Goal: Task Accomplishment & Management: Manage account settings

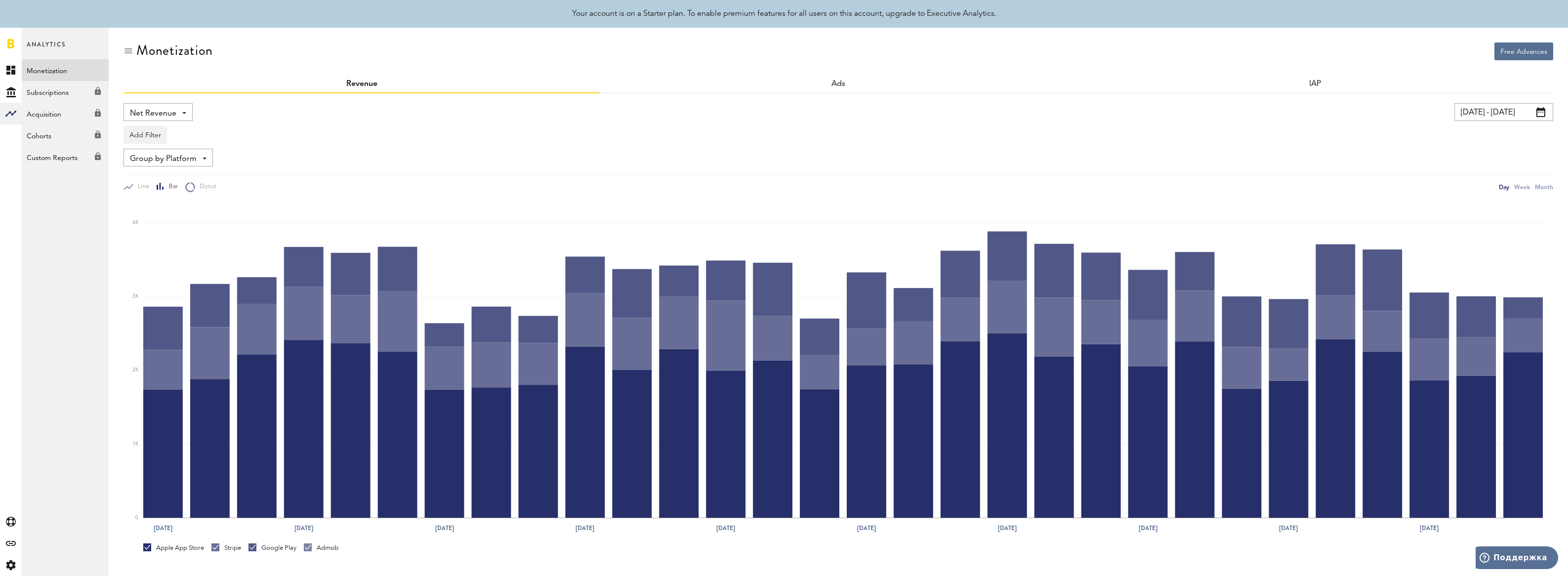
click at [12, 43] on link at bounding box center [11, 43] width 7 height 10
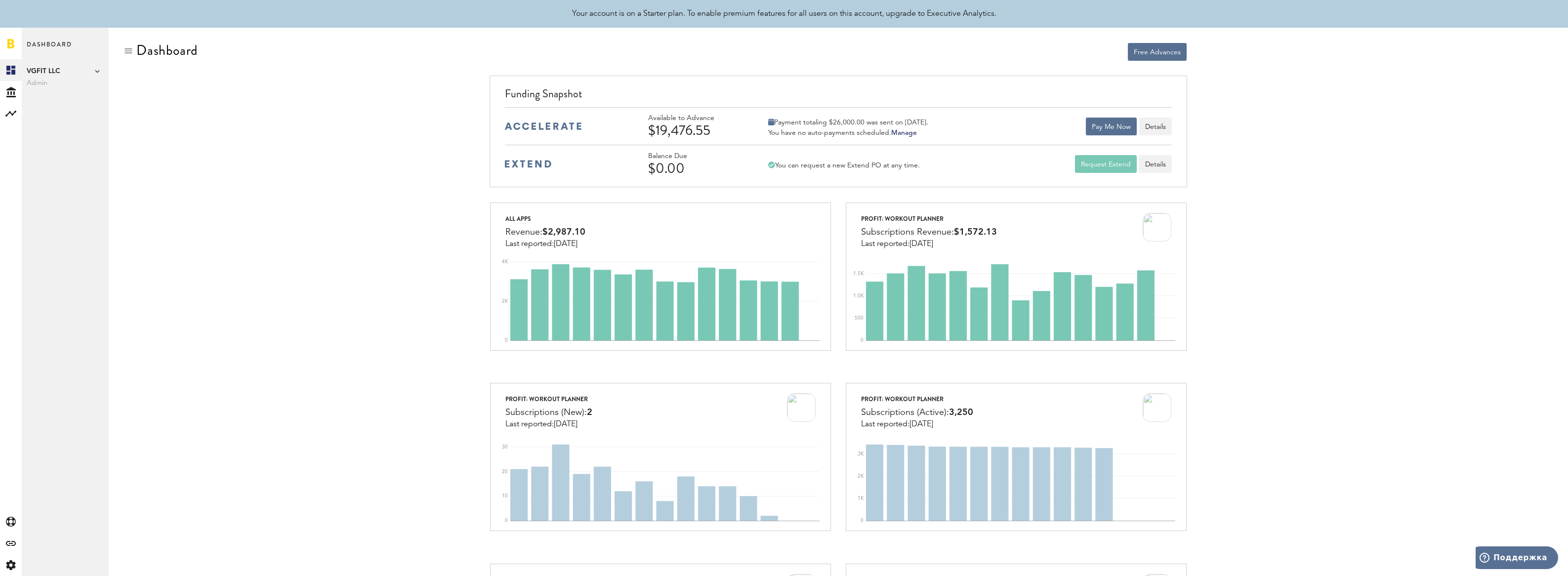
click at [10, 42] on link at bounding box center [11, 43] width 7 height 10
click at [14, 90] on icon at bounding box center [11, 92] width 9 height 10
click at [55, 92] on link "Transactions" at bounding box center [65, 92] width 87 height 22
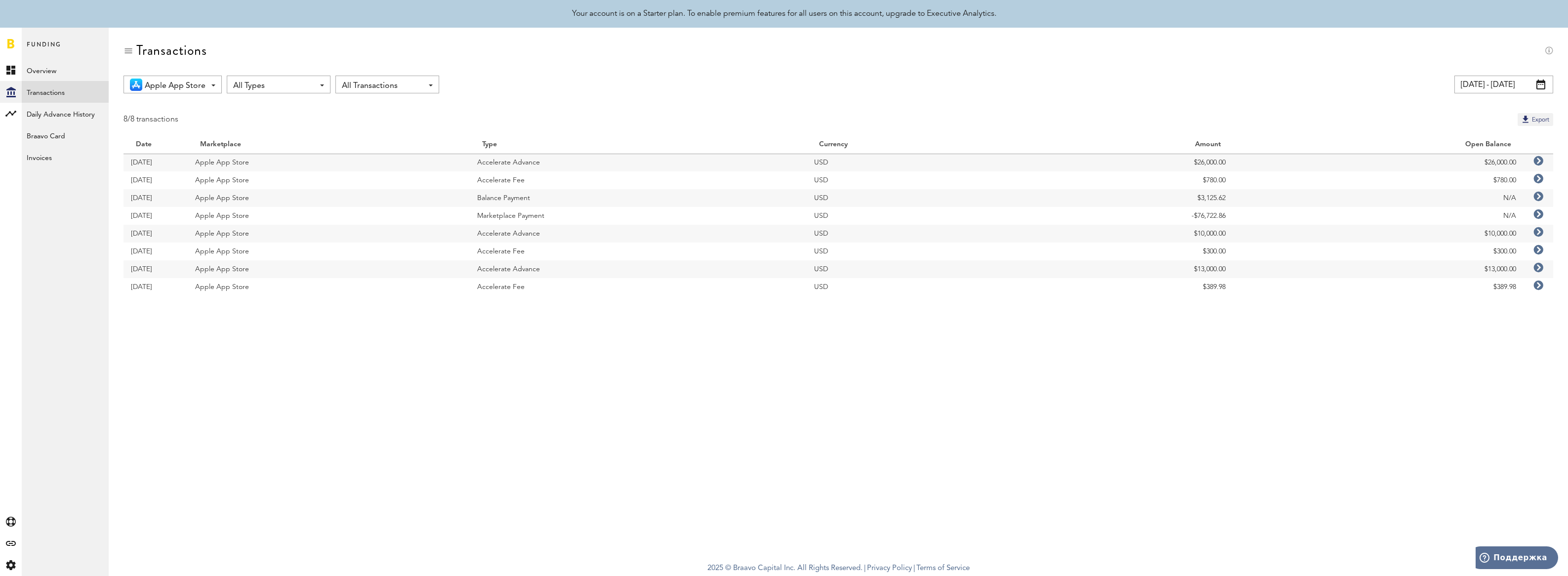
click at [1544, 83] on span at bounding box center [1540, 84] width 9 height 10
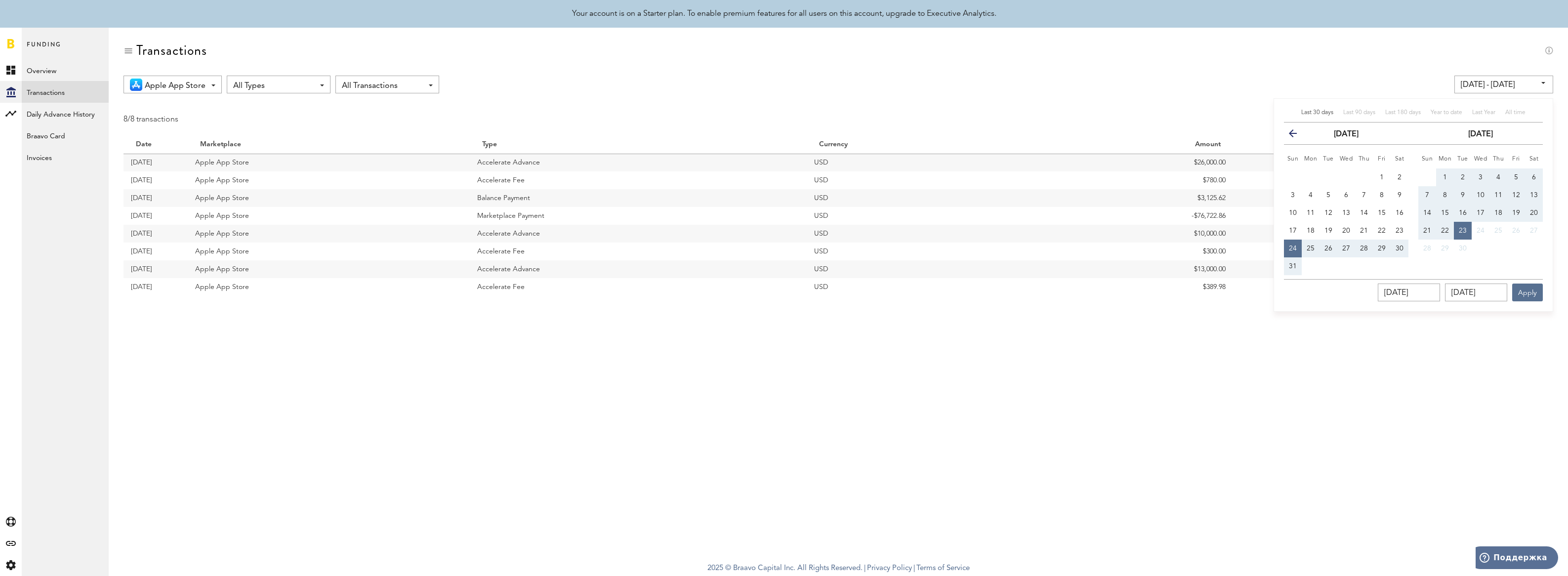
click at [1188, 76] on div "Apple App Store All Marketplaces Apple App Store All Types All Types Accelerate…" at bounding box center [839, 84] width 1430 height 17
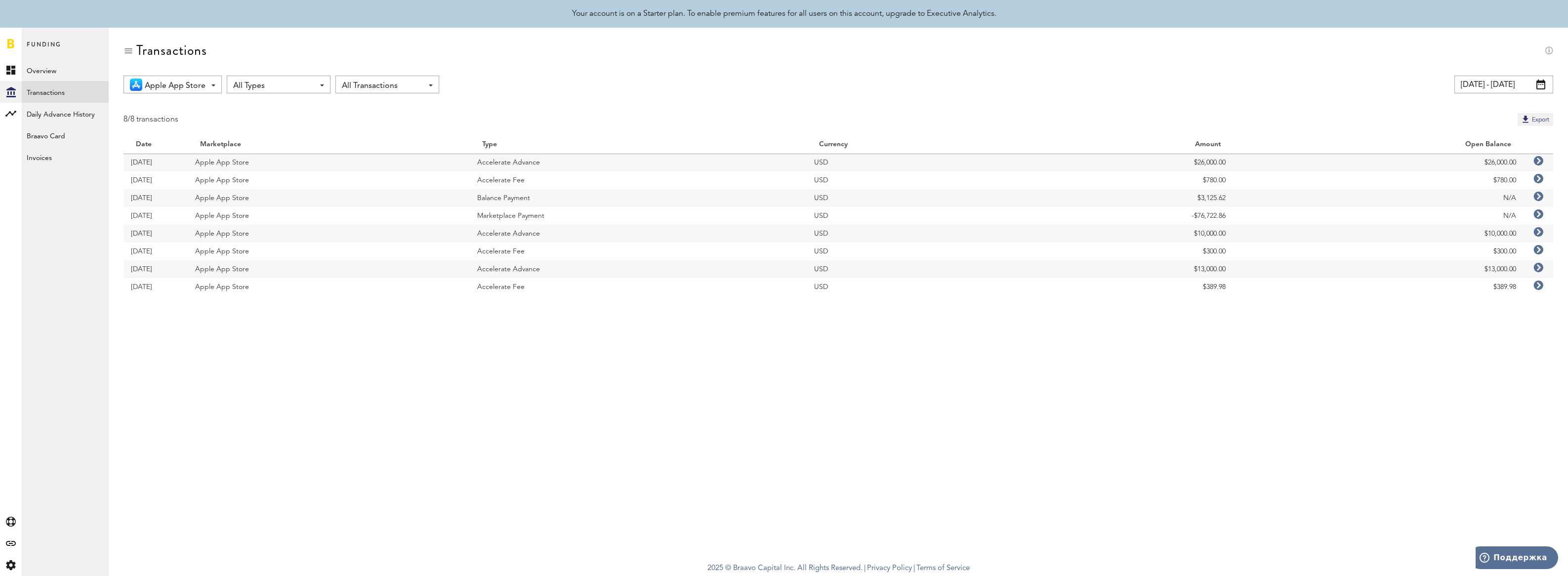
click at [1546, 82] on input "[DATE] - [DATE]" at bounding box center [1504, 84] width 99 height 17
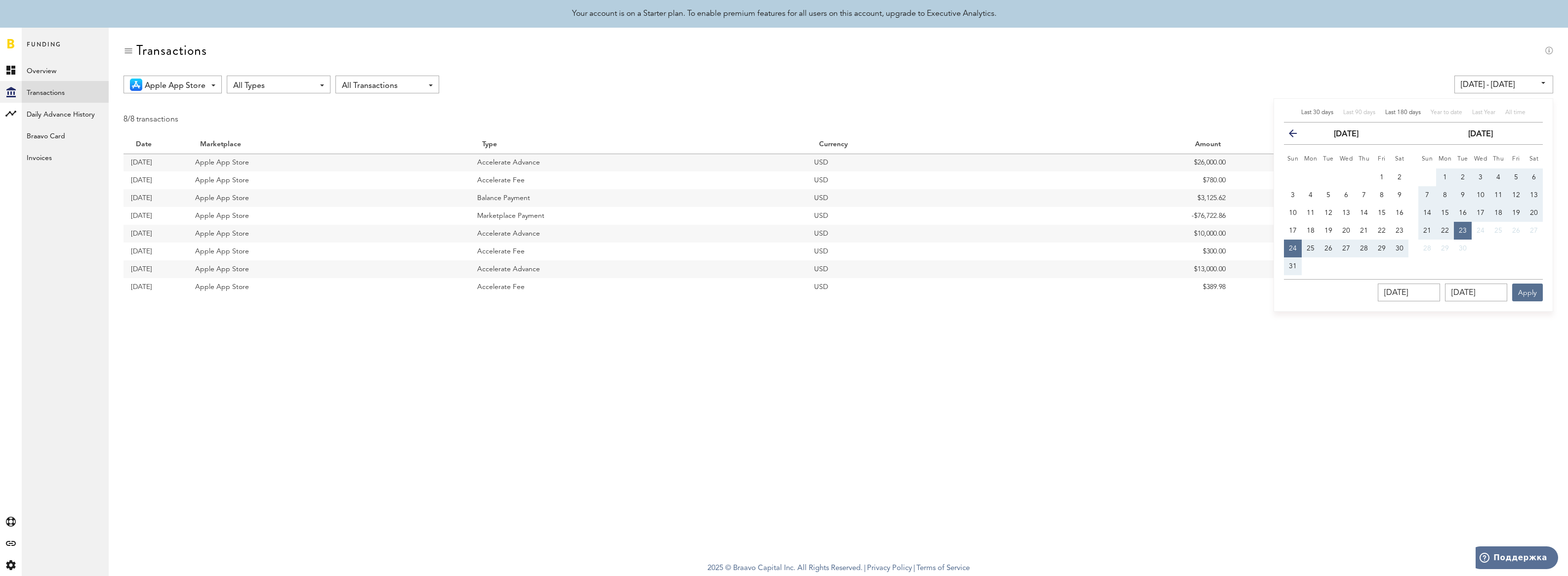
click at [1392, 110] on span "Last 180 days" at bounding box center [1403, 112] width 36 height 6
type input "[DATE] - [DATE]"
type input "[DATE]"
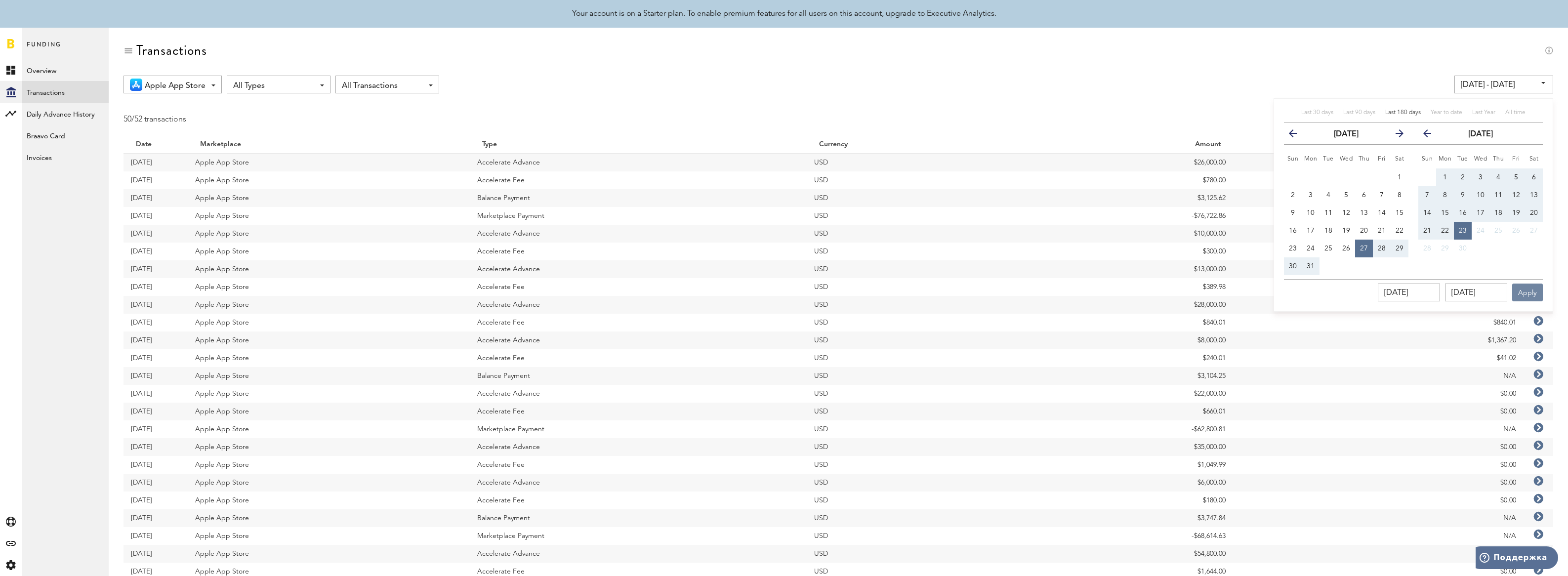
click at [1526, 295] on button "Apply" at bounding box center [1528, 292] width 31 height 17
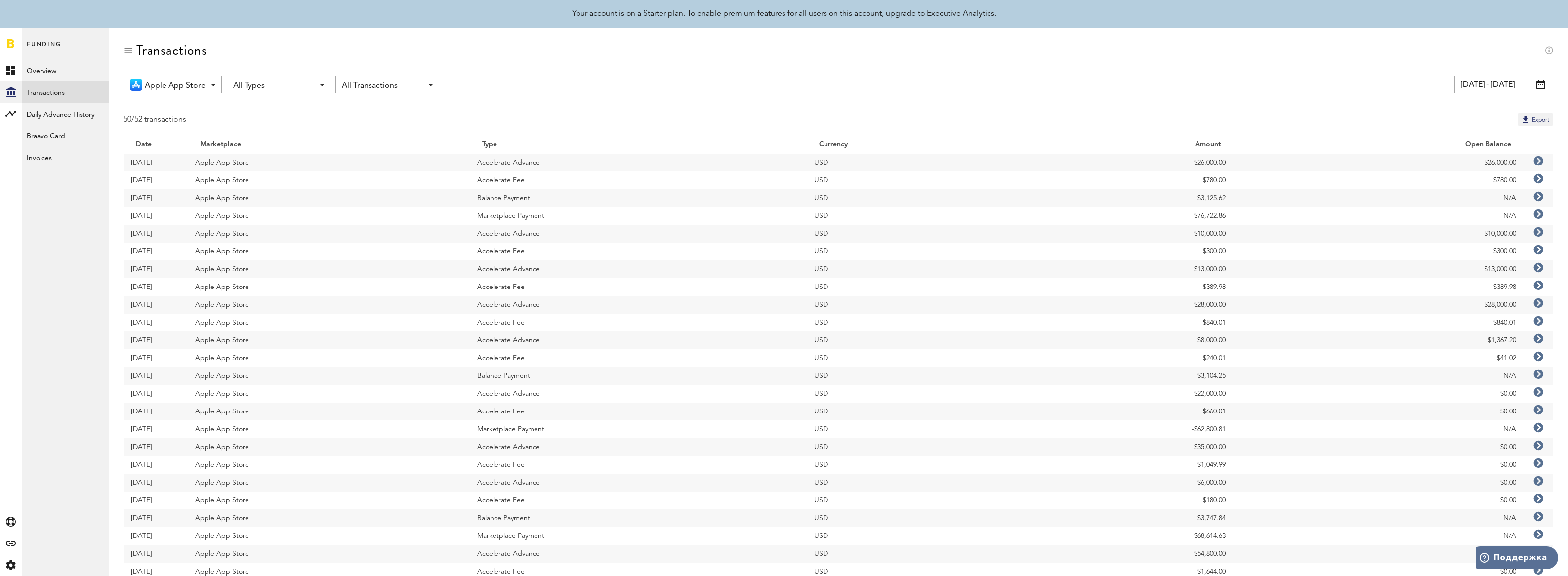
click at [431, 83] on div "All Transactions Opened Only All Transactions" at bounding box center [388, 84] width 104 height 17
drag, startPoint x: 427, startPoint y: 83, endPoint x: 394, endPoint y: 81, distance: 33.1
click at [426, 83] on div "All Transactions Opened Only All Transactions" at bounding box center [388, 84] width 104 height 17
click at [318, 81] on div "All Types All Types Accelerate Advance Accelerate Fee Balance Payment Extend Ou…" at bounding box center [279, 84] width 104 height 17
click at [308, 211] on span "Marketplace Payment" at bounding box center [290, 214] width 107 height 17
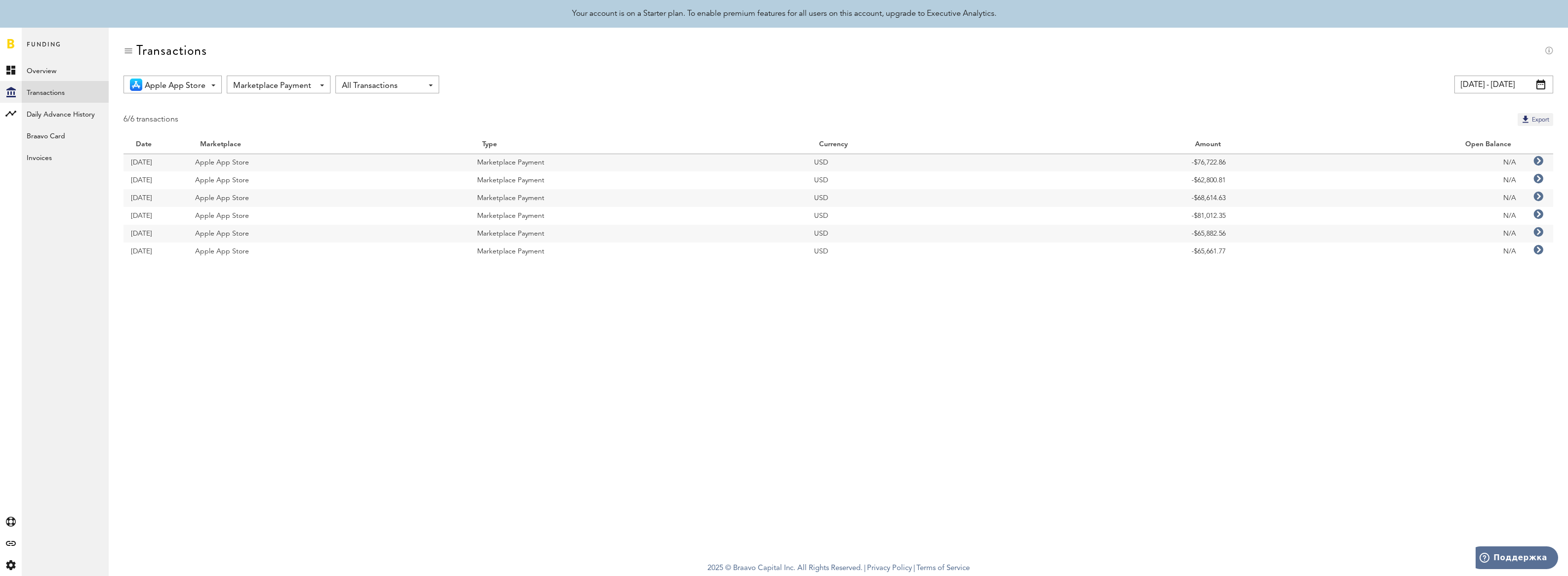
drag, startPoint x: 1228, startPoint y: 161, endPoint x: 1198, endPoint y: 161, distance: 30.0
click at [1198, 161] on td "-$76,722.86" at bounding box center [1130, 162] width 207 height 17
copy td "76,722.86"
click at [10, 90] on icon at bounding box center [11, 92] width 9 height 10
click at [50, 66] on link "Overview" at bounding box center [65, 70] width 87 height 22
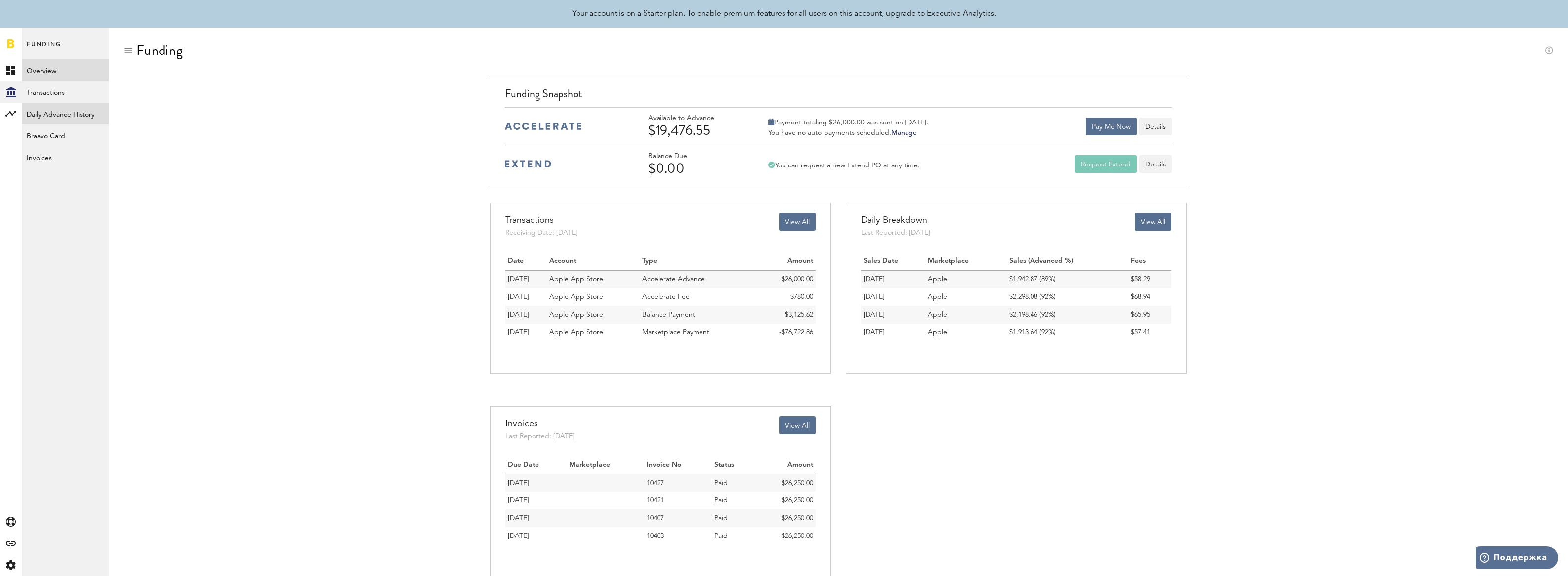
click at [65, 108] on link "Daily Advance History" at bounding box center [65, 114] width 87 height 22
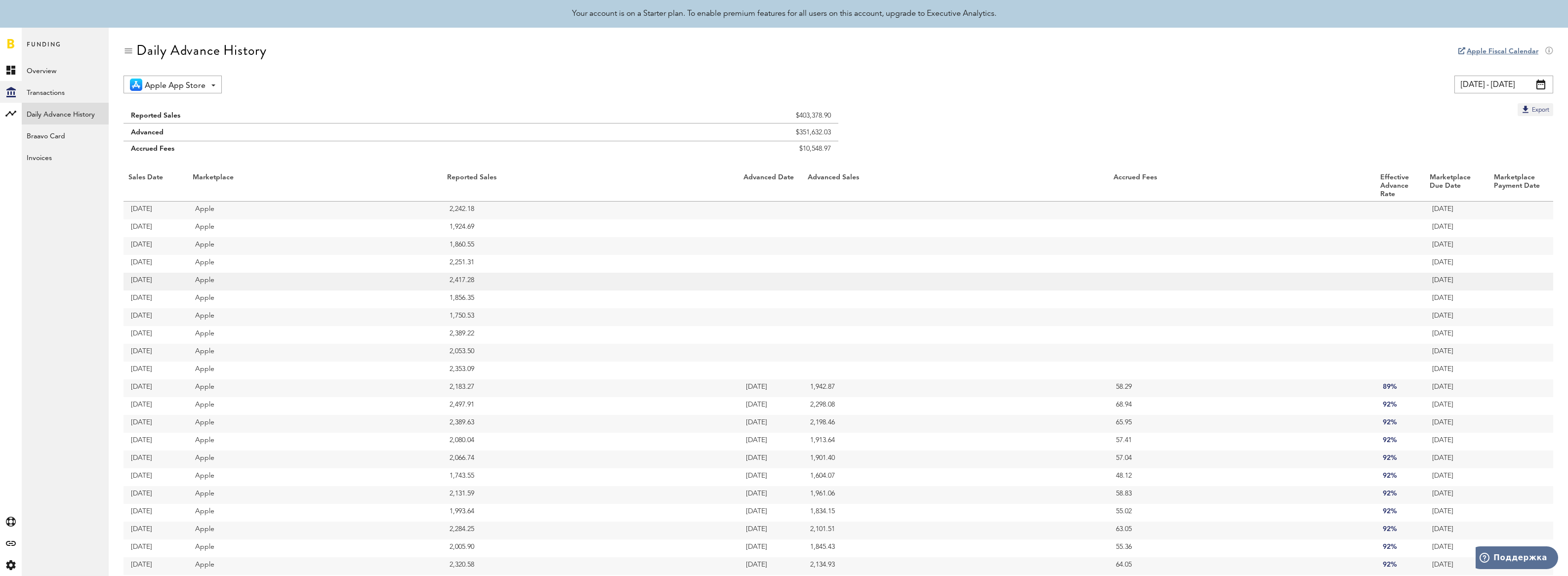
drag, startPoint x: 265, startPoint y: 215, endPoint x: 252, endPoint y: 285, distance: 71.2
click at [306, 285] on td "Apple" at bounding box center [315, 281] width 254 height 17
click at [1544, 85] on span at bounding box center [1540, 84] width 9 height 10
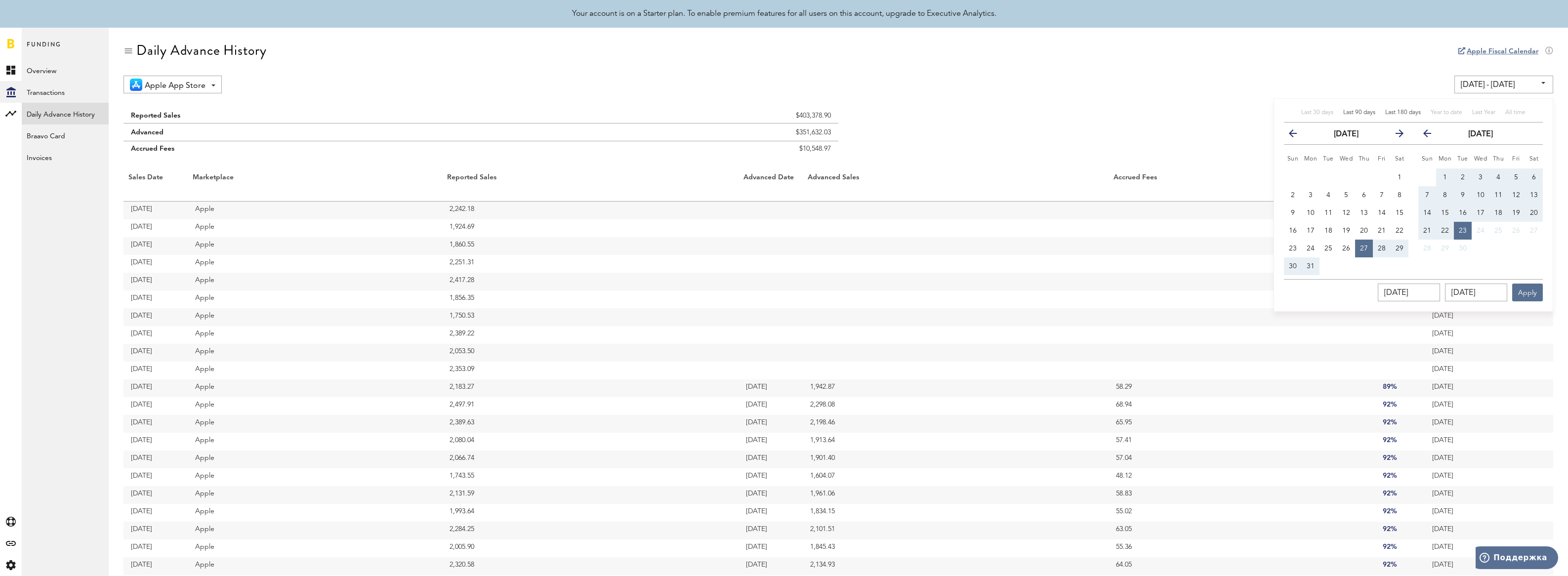
click at [1365, 114] on span "Last 90 days" at bounding box center [1359, 112] width 32 height 6
type input "[DATE] - [DATE]"
type input "[DATE]"
click at [1529, 275] on button "Apply" at bounding box center [1528, 275] width 31 height 17
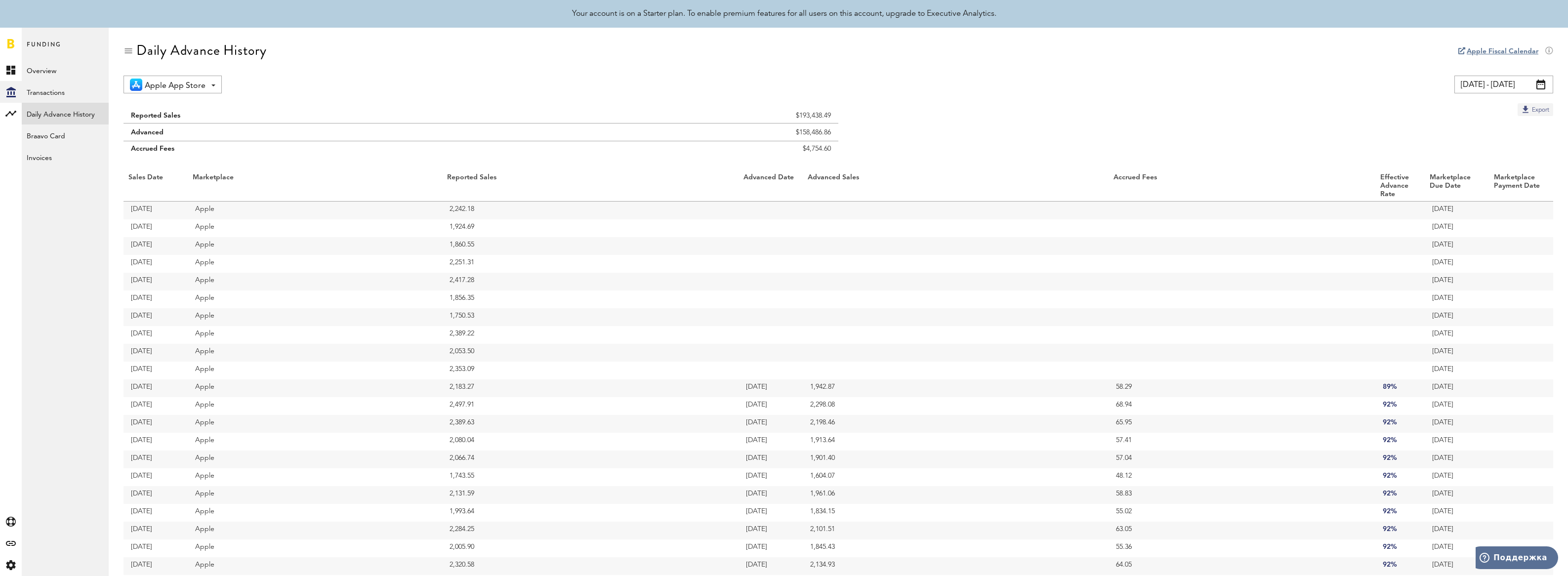
click at [1532, 110] on button "Export" at bounding box center [1536, 109] width 36 height 13
